Goal: Information Seeking & Learning: Understand process/instructions

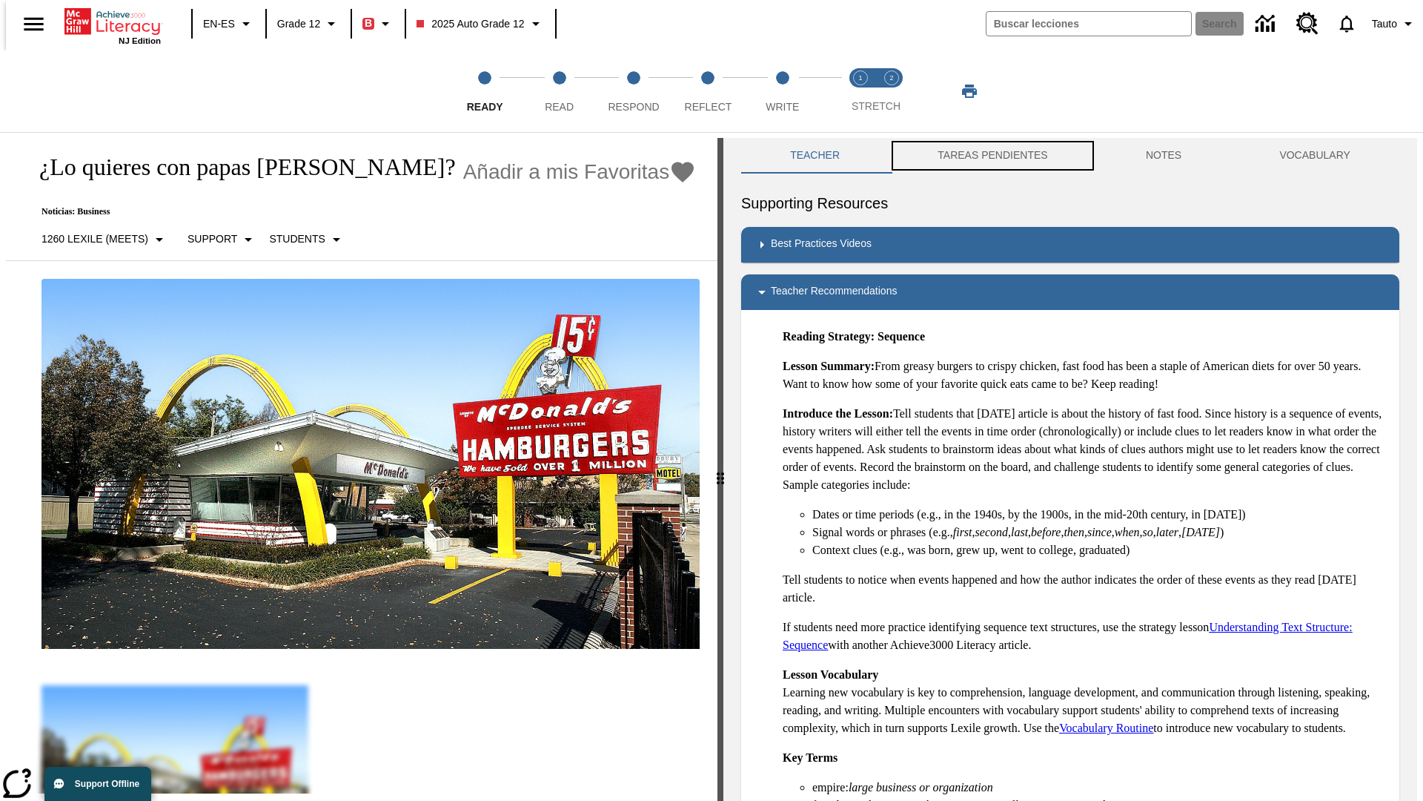
click at [982, 156] on button "TAREAS PENDIENTES" at bounding box center [993, 156] width 208 height 36
click at [991, 156] on button "TAREAS PENDIENTES" at bounding box center [993, 156] width 208 height 36
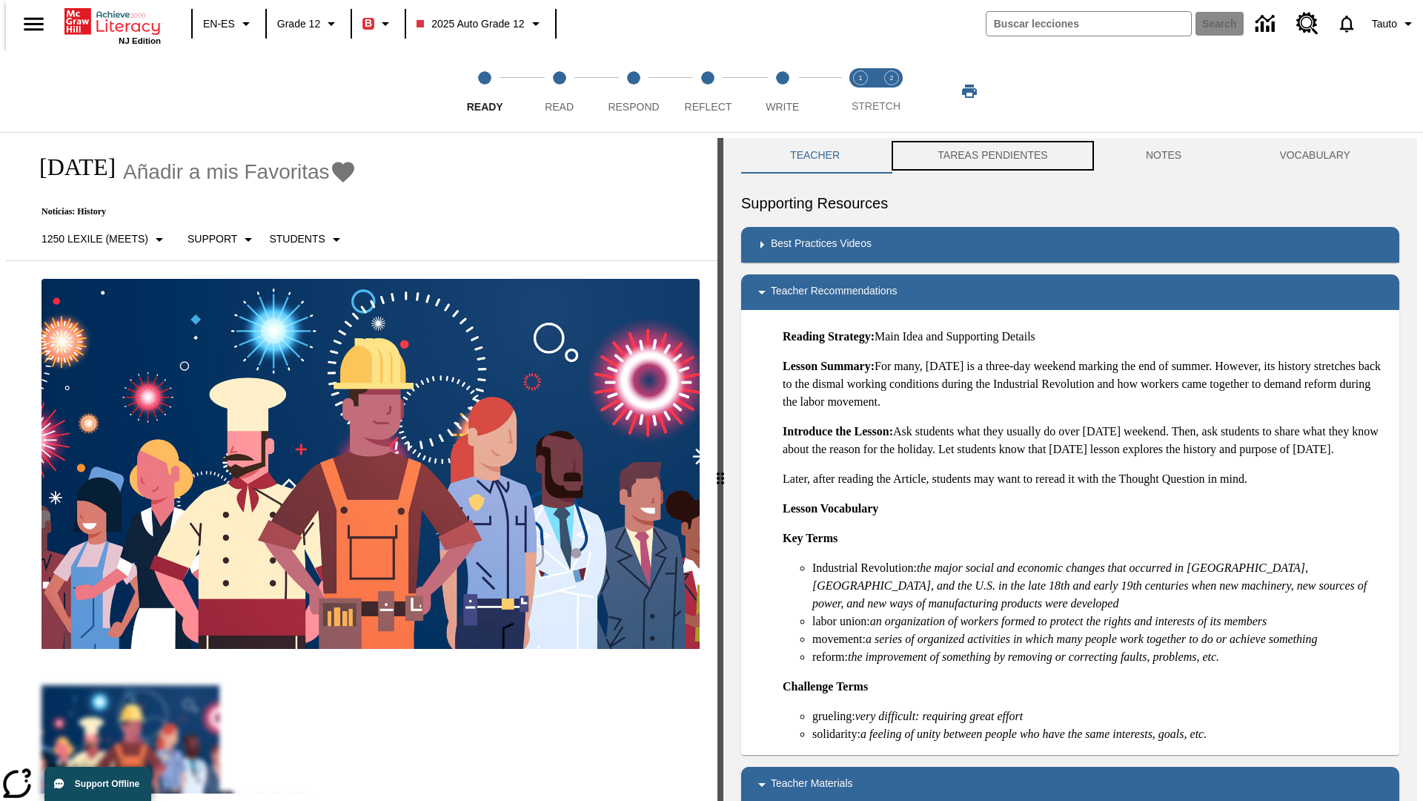
click at [991, 156] on button "TAREAS PENDIENTES" at bounding box center [993, 156] width 208 height 36
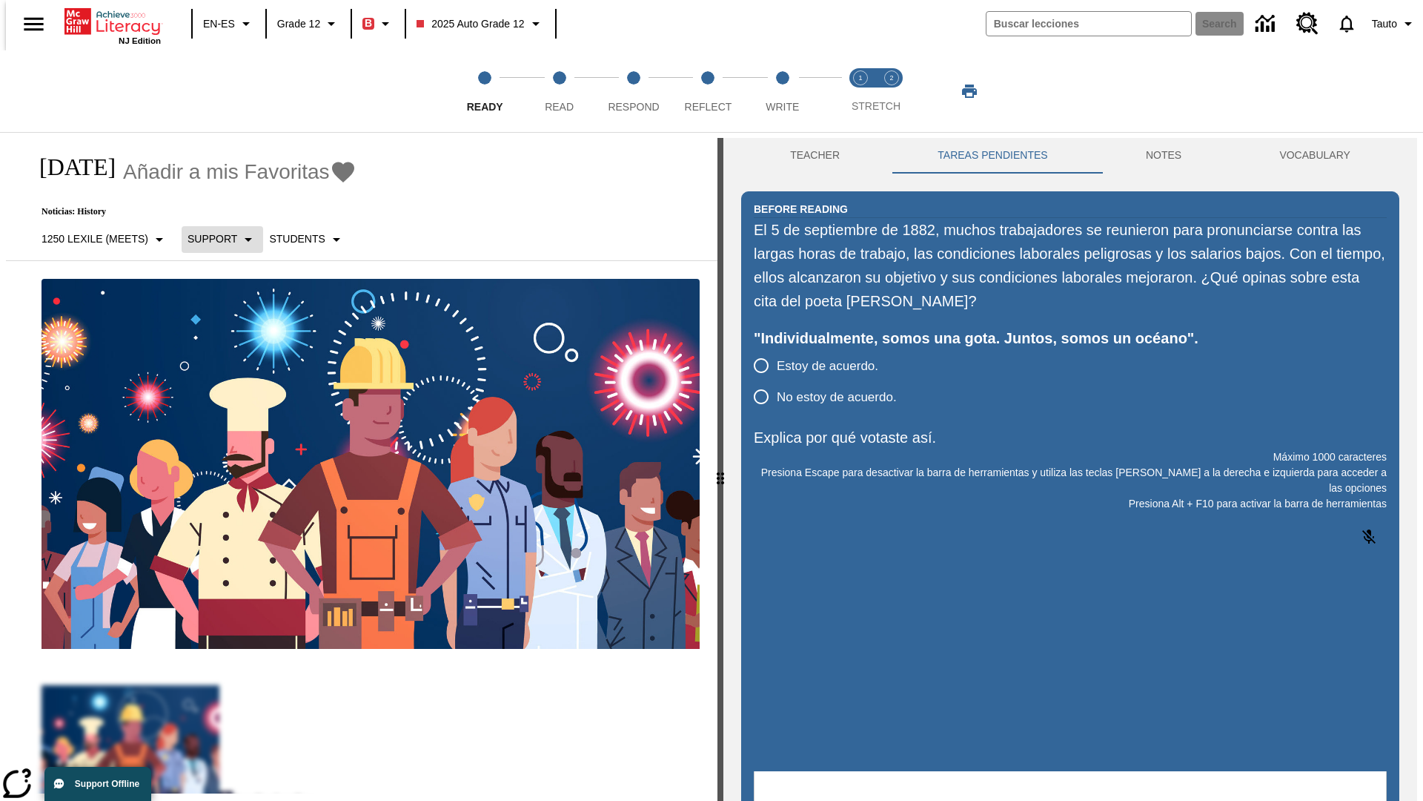
click at [214, 239] on p "Support" at bounding box center [213, 239] width 50 height 16
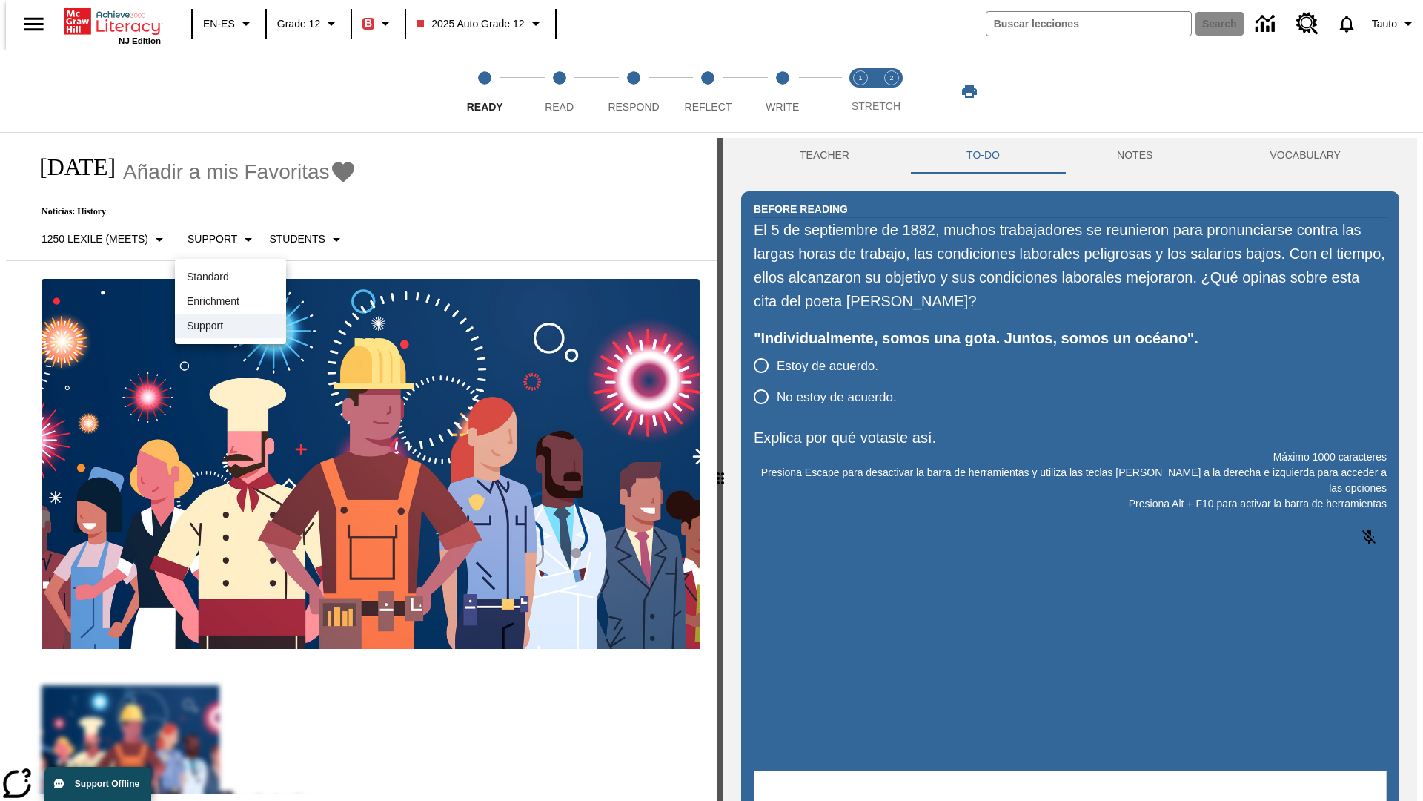
click at [228, 322] on p "Support" at bounding box center [230, 326] width 87 height 16
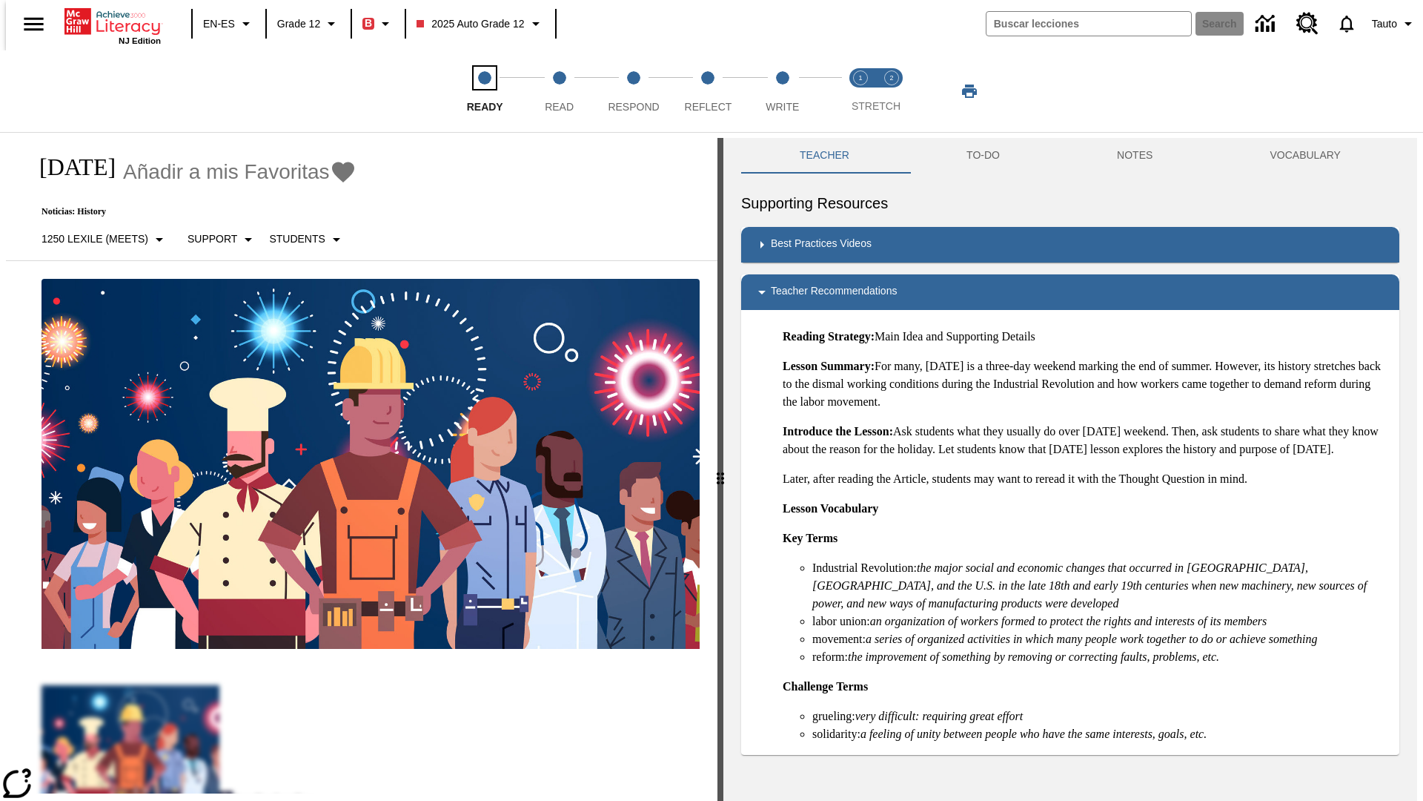
click at [485, 91] on span "Ready" at bounding box center [485, 100] width 36 height 27
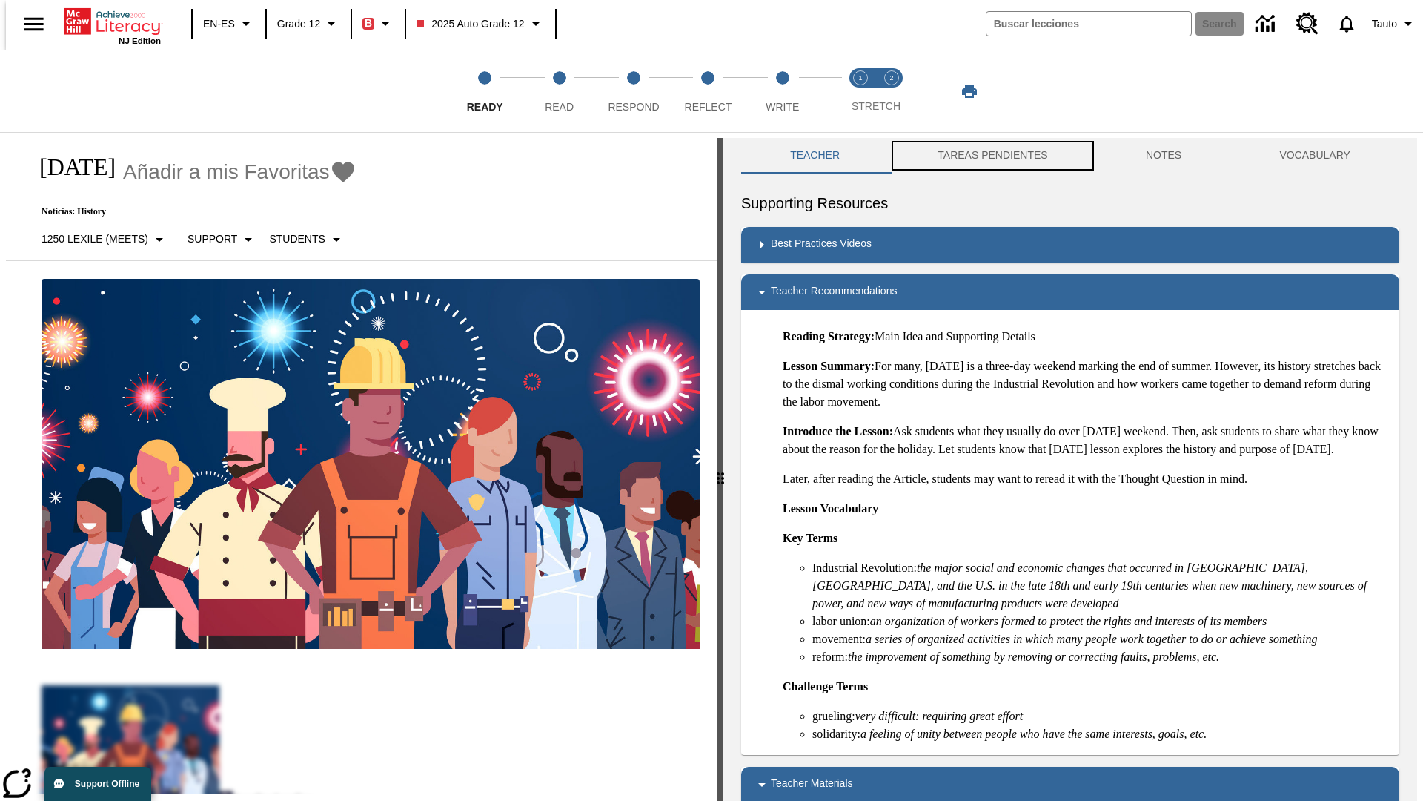
click at [982, 156] on button "TAREAS PENDIENTES" at bounding box center [993, 156] width 208 height 36
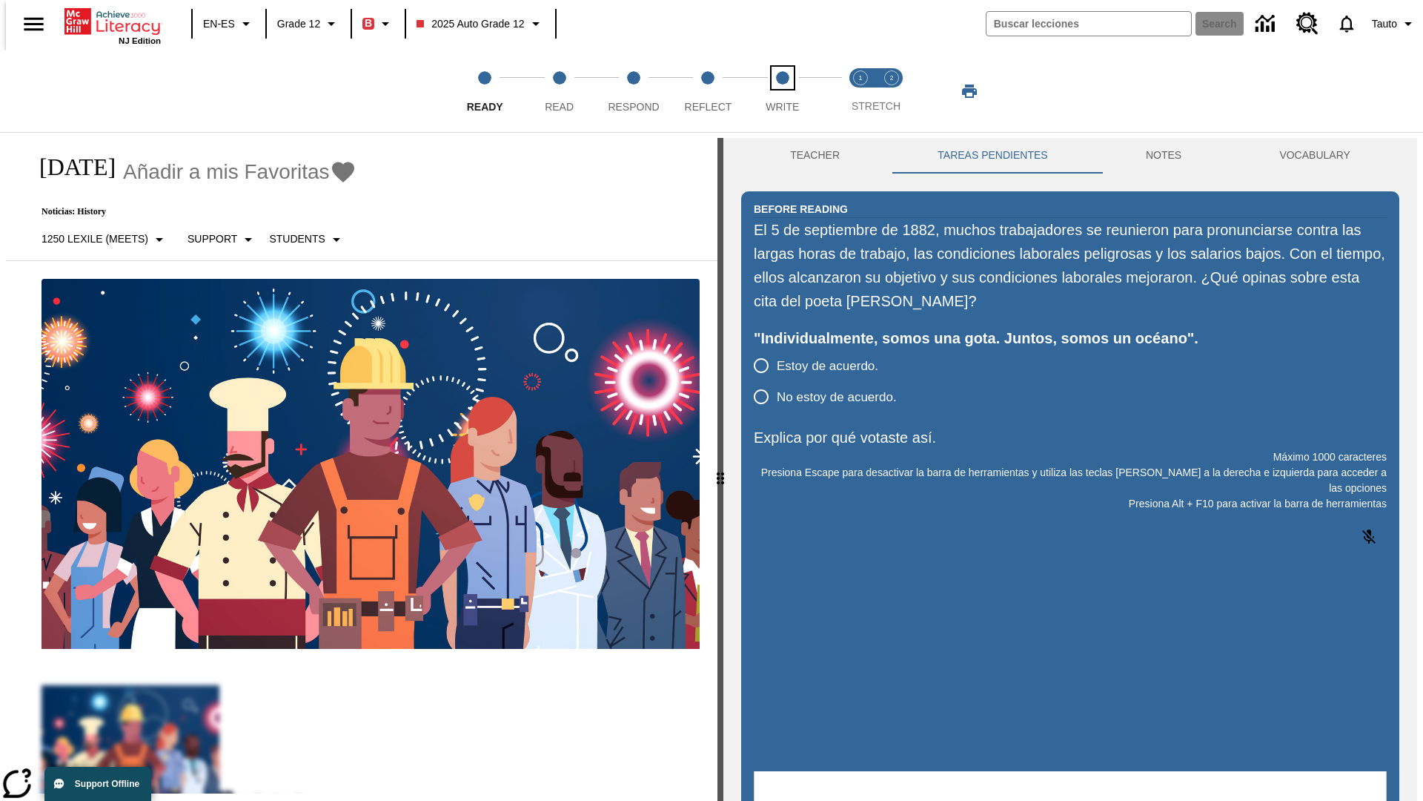
click at [782, 91] on span "Write" at bounding box center [782, 100] width 33 height 27
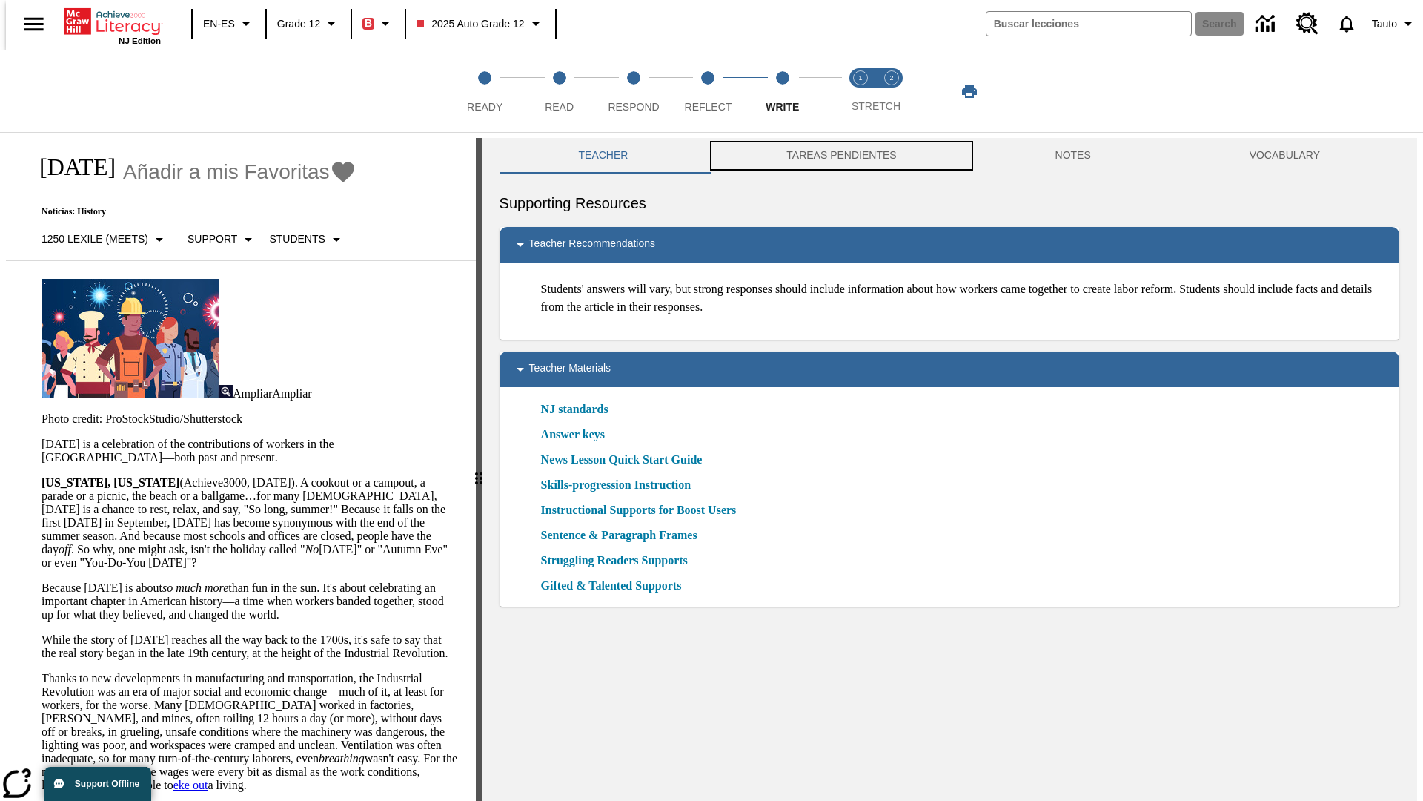
scroll to position [1, 0]
click at [831, 156] on button "TAREAS PENDIENTES" at bounding box center [841, 155] width 268 height 36
